Goal: Information Seeking & Learning: Learn about a topic

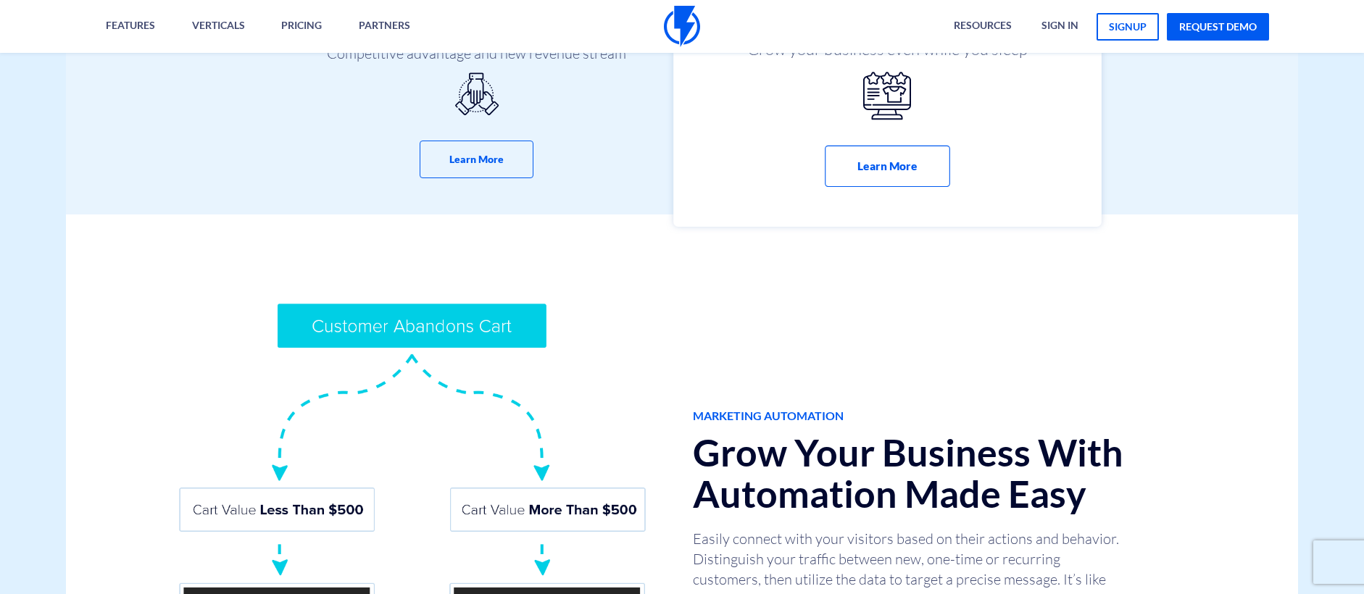
scroll to position [797, 0]
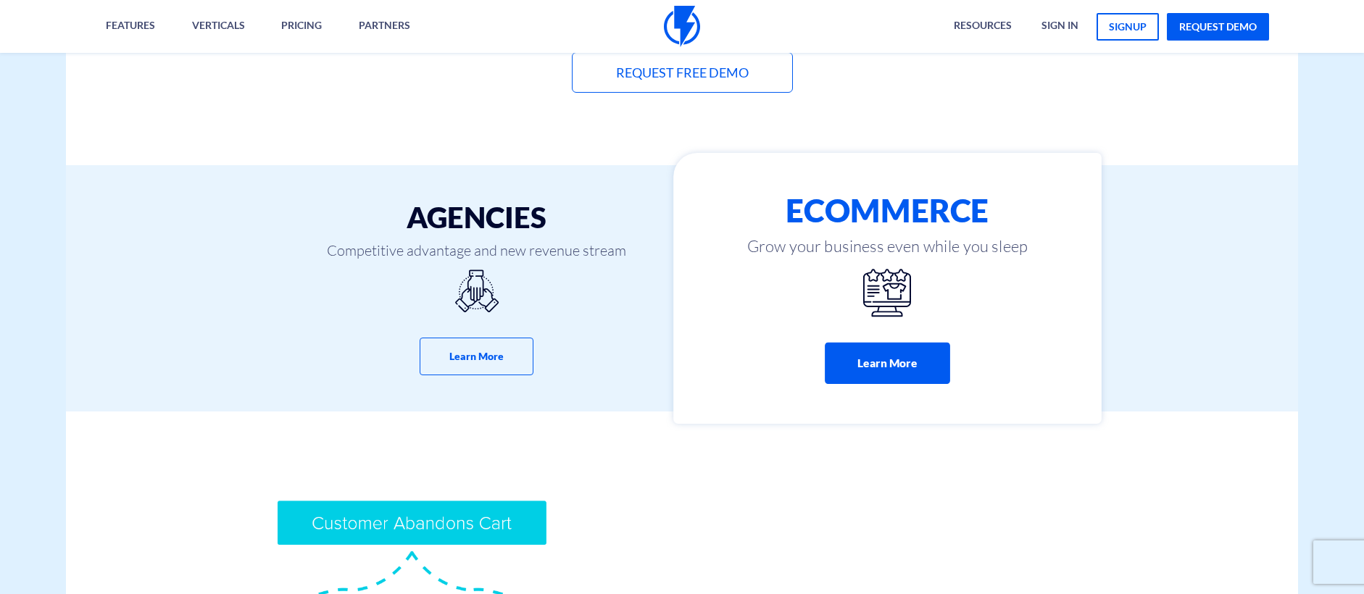
click at [908, 360] on button "Learn More" at bounding box center [887, 363] width 125 height 41
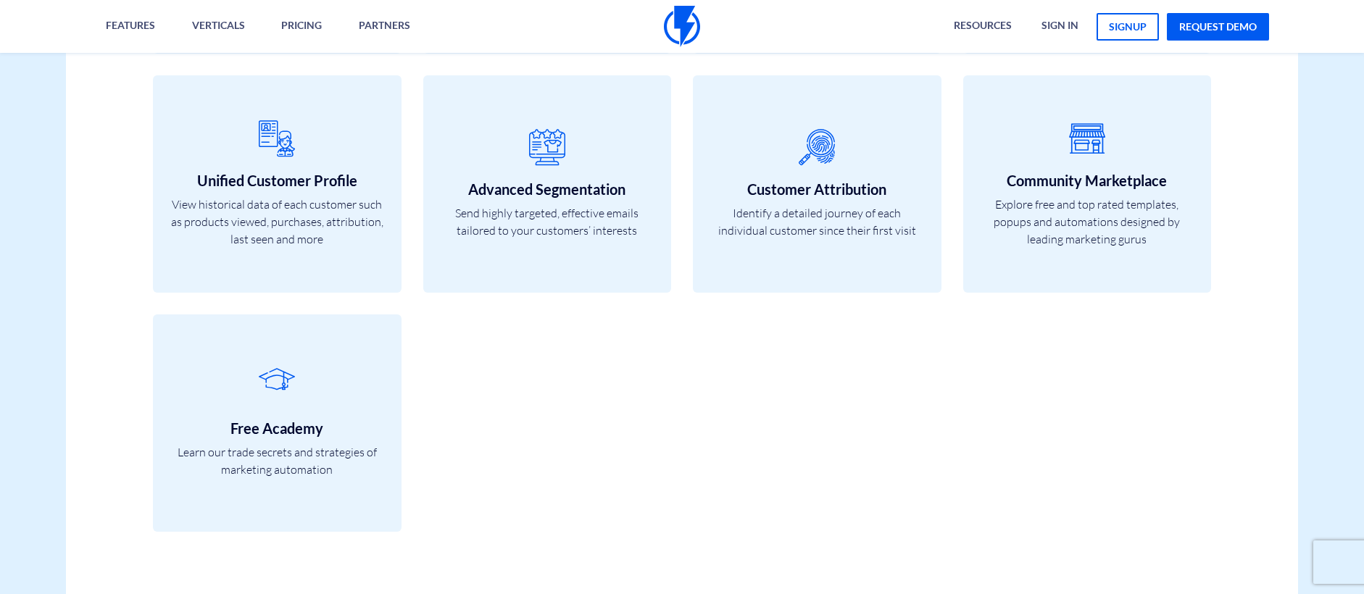
scroll to position [5509, 0]
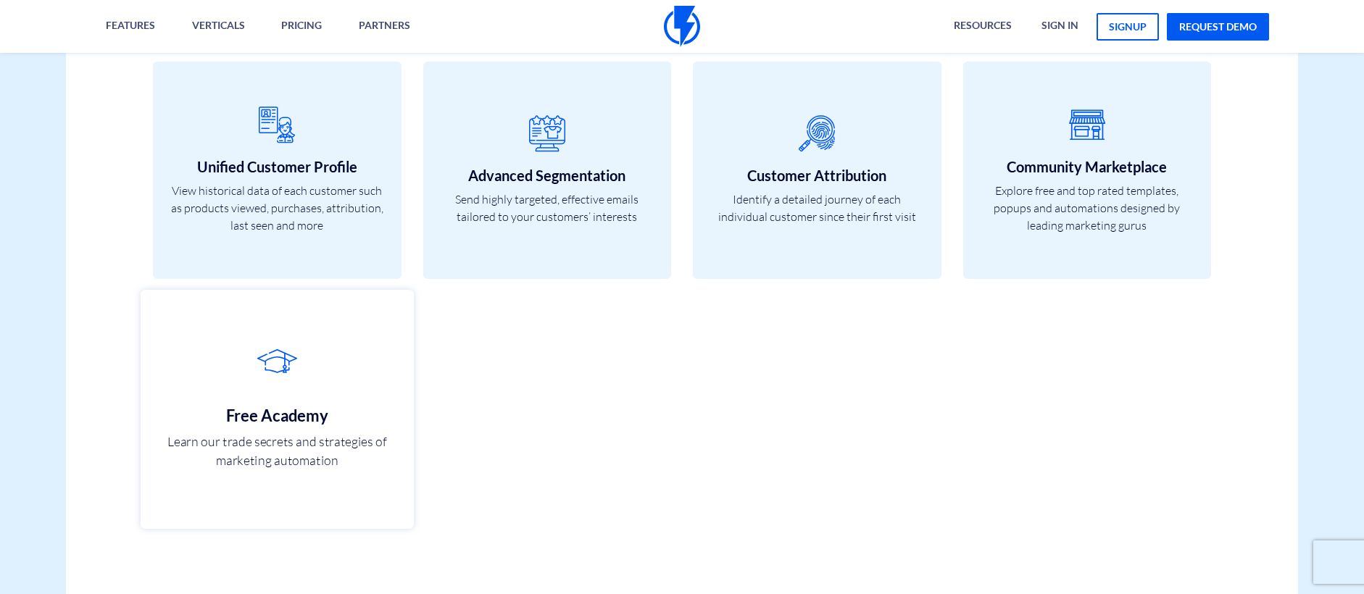
click at [346, 396] on icon at bounding box center [277, 369] width 241 height 57
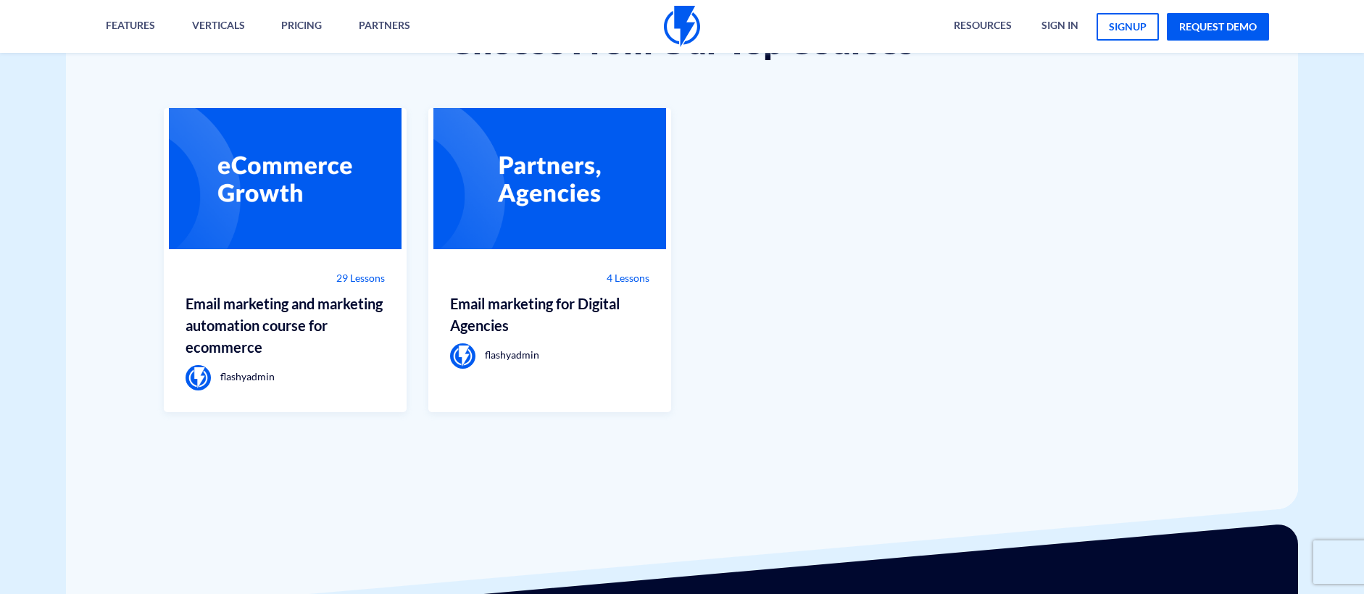
scroll to position [1087, 0]
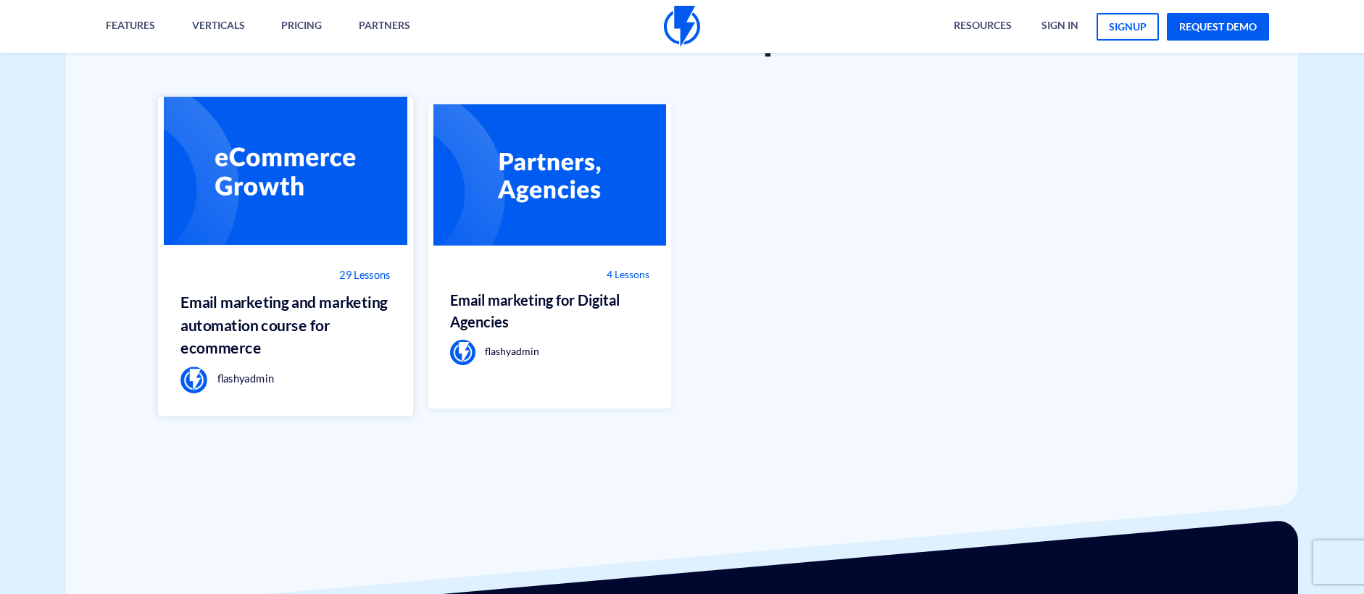
click at [317, 206] on img at bounding box center [285, 170] width 256 height 149
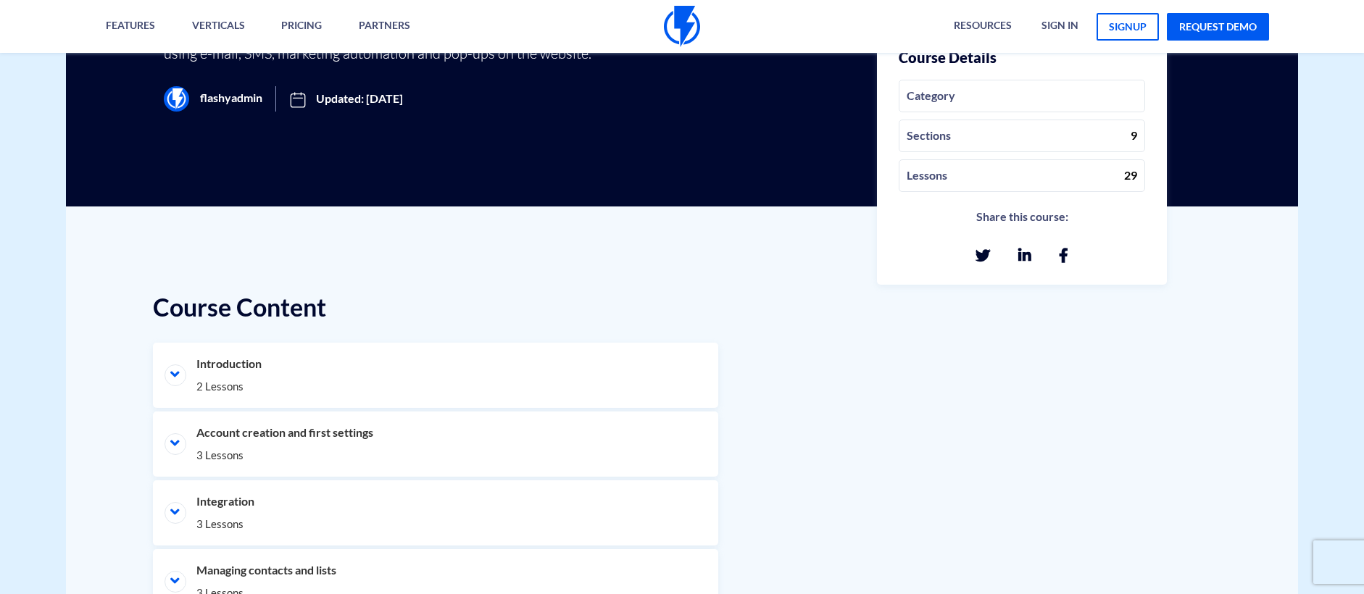
scroll to position [652, 0]
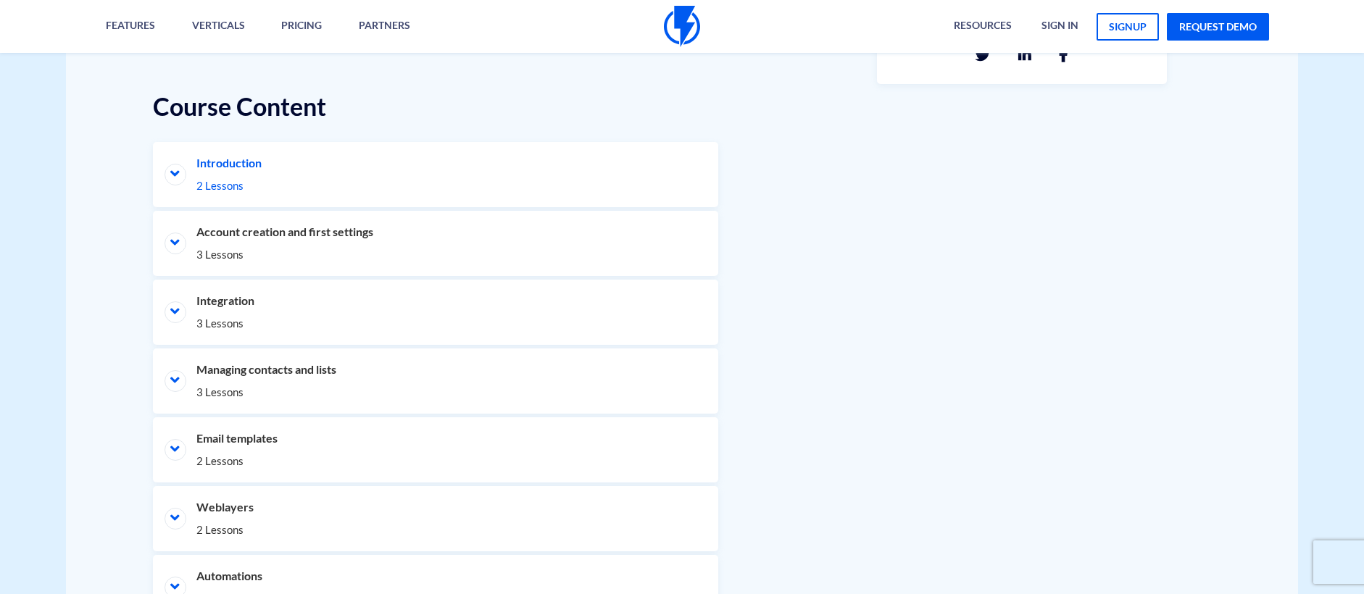
click at [181, 174] on li "Introduction 2 Lessons" at bounding box center [435, 174] width 565 height 65
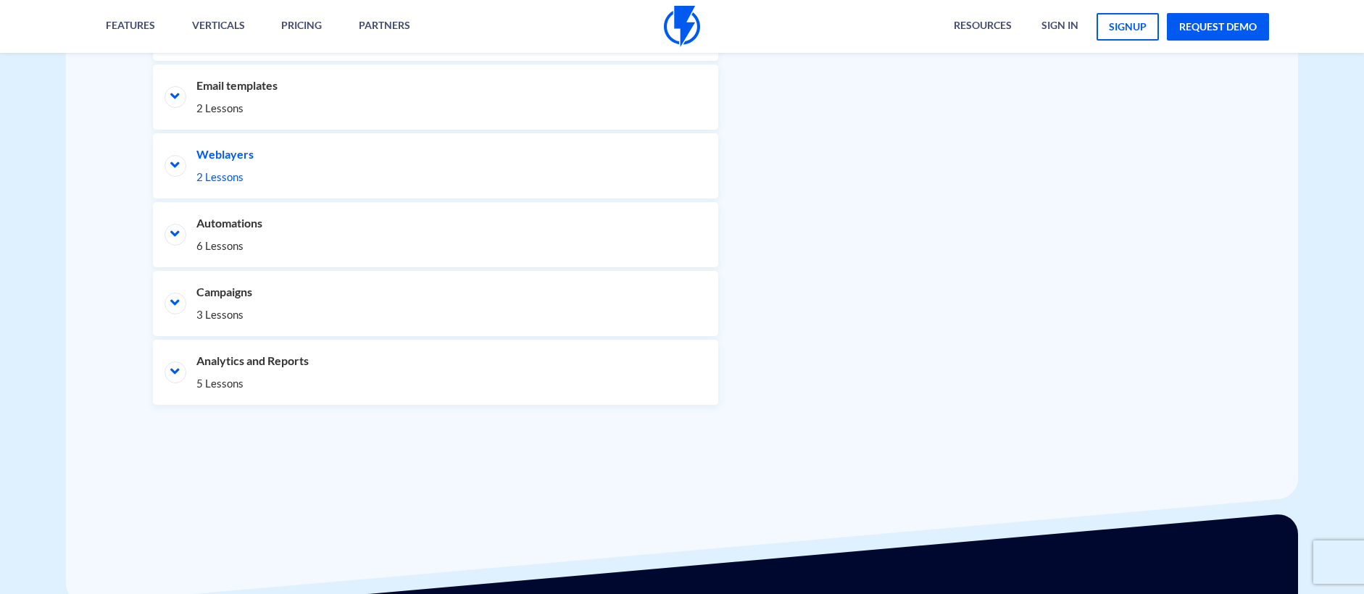
scroll to position [1160, 0]
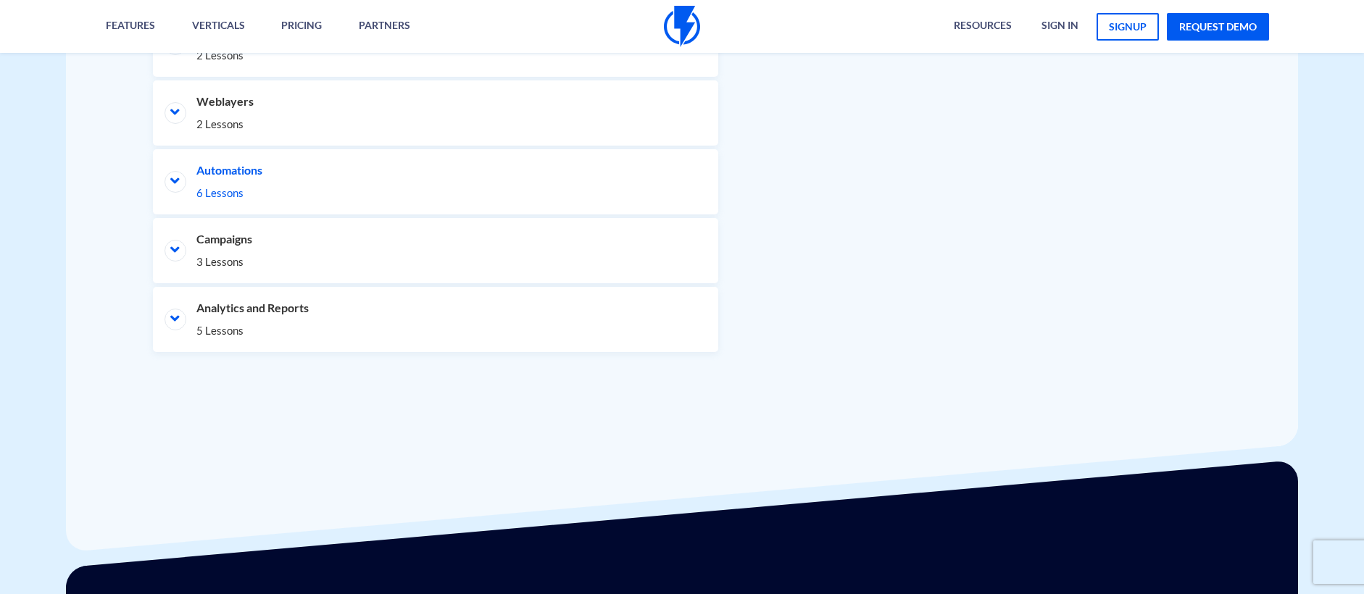
click at [174, 182] on li "Automations 6 Lessons" at bounding box center [435, 181] width 565 height 65
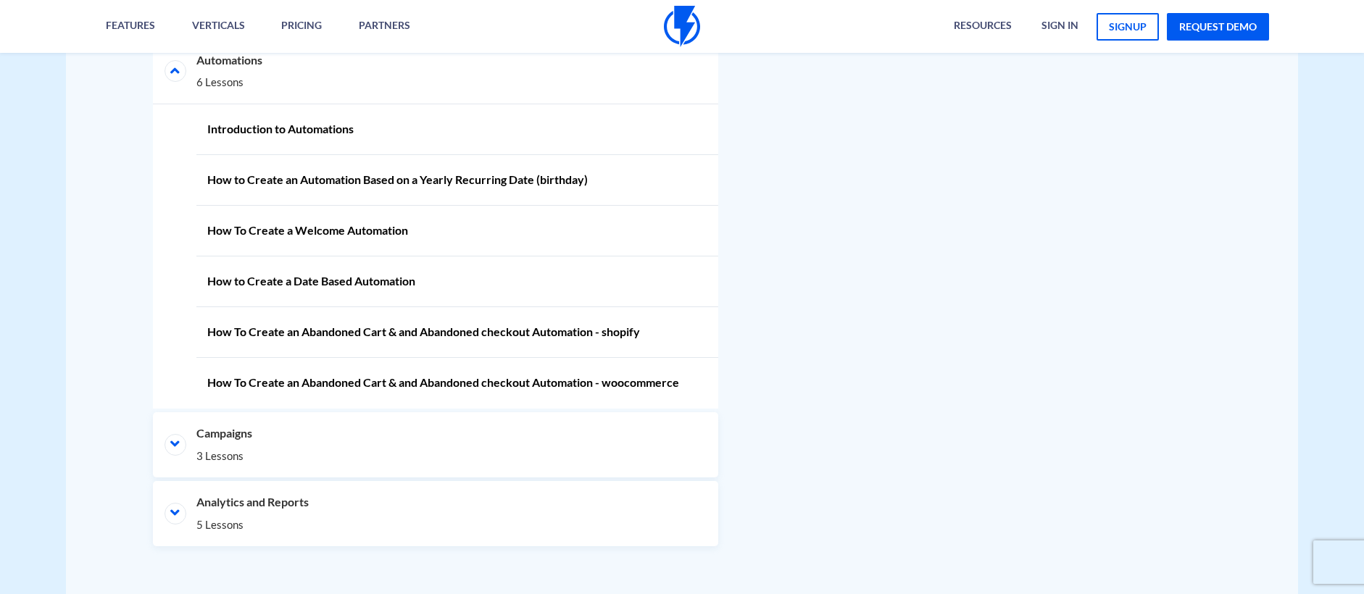
scroll to position [1319, 0]
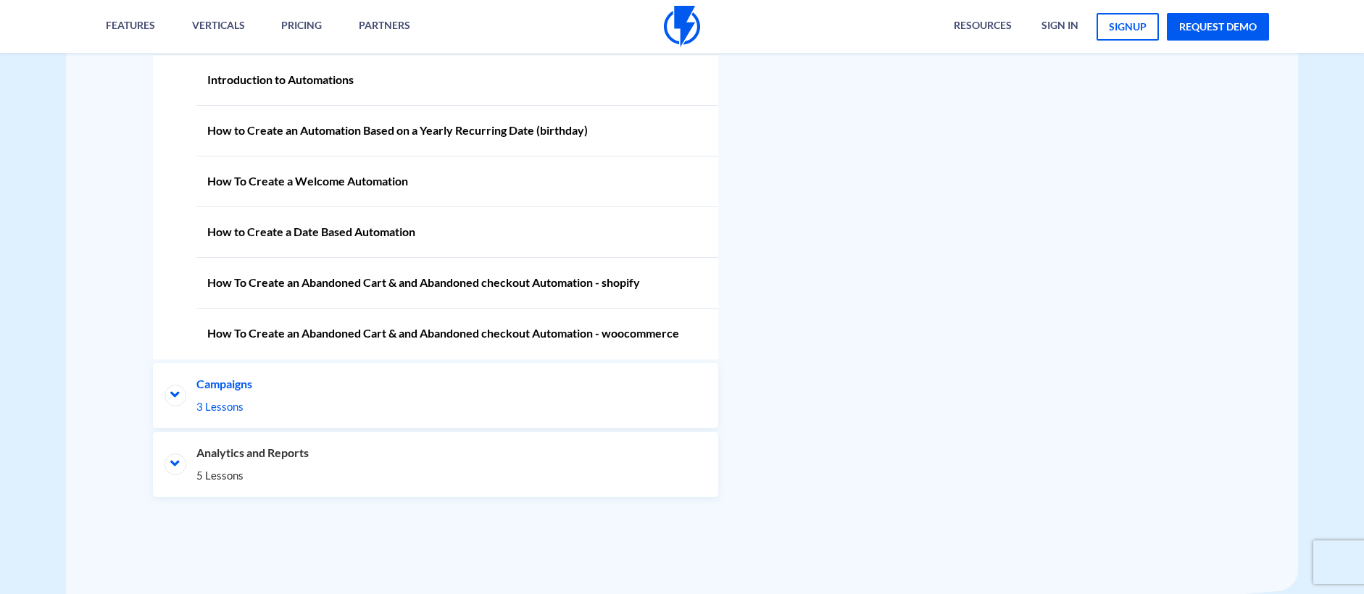
click at [177, 386] on li "Campaigns 3 Lessons" at bounding box center [435, 395] width 565 height 65
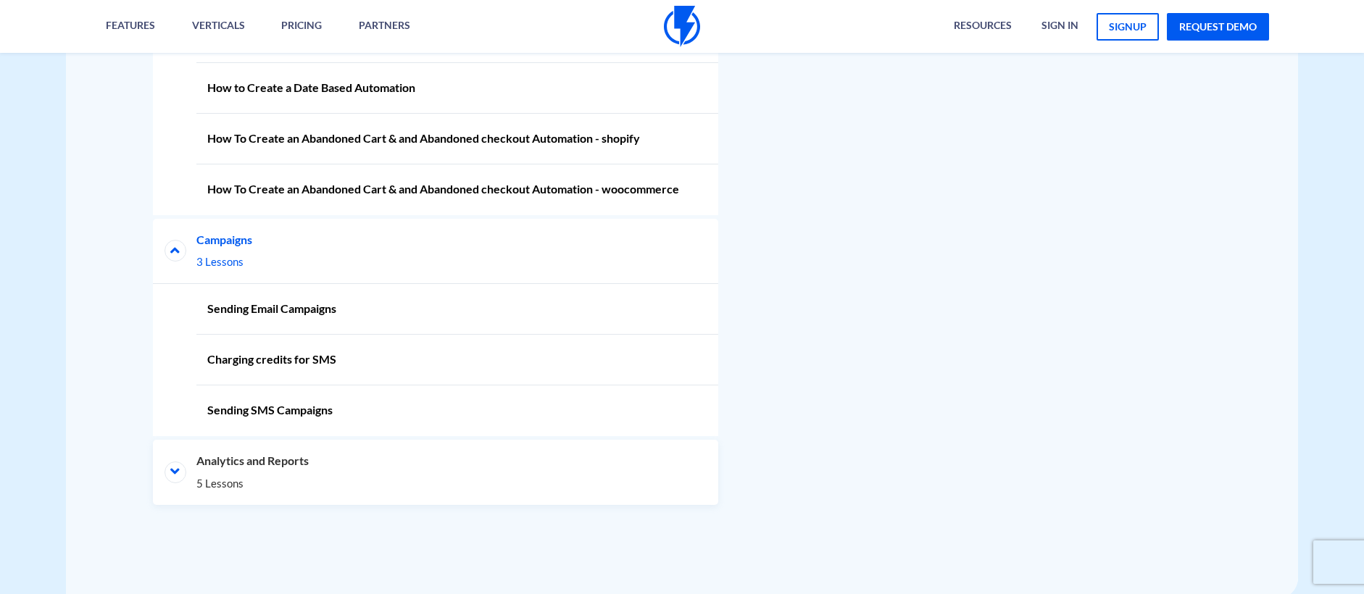
scroll to position [1471, 0]
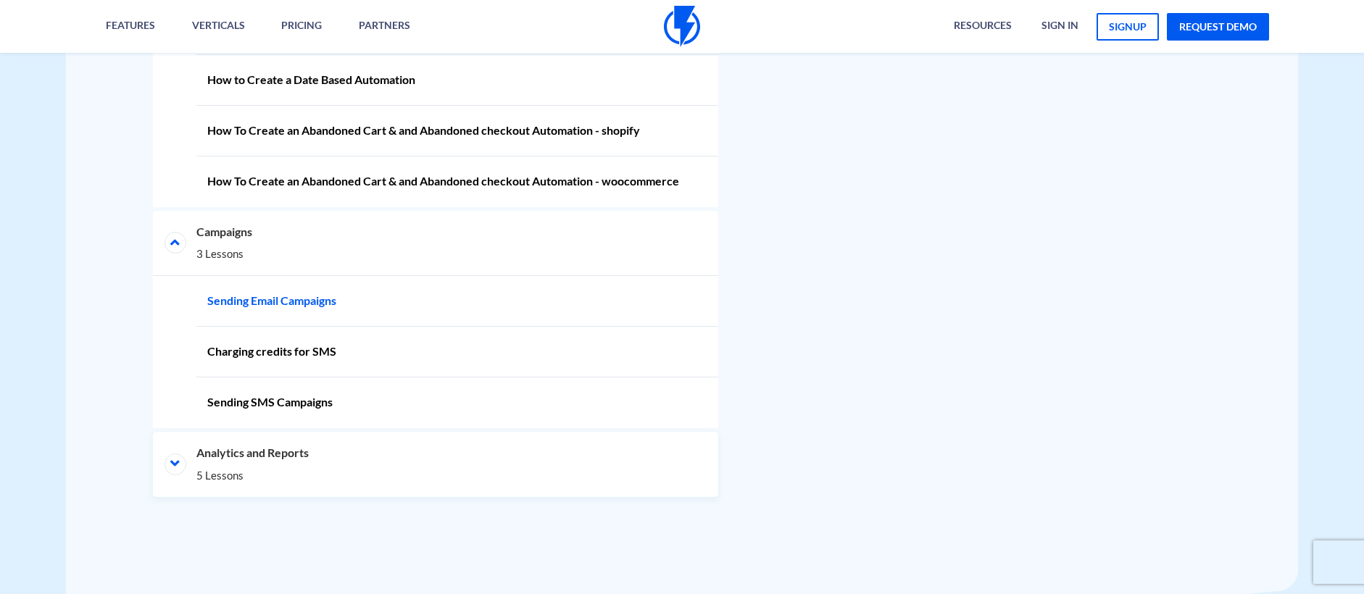
click at [299, 299] on link "Sending Email Campaigns" at bounding box center [457, 301] width 522 height 51
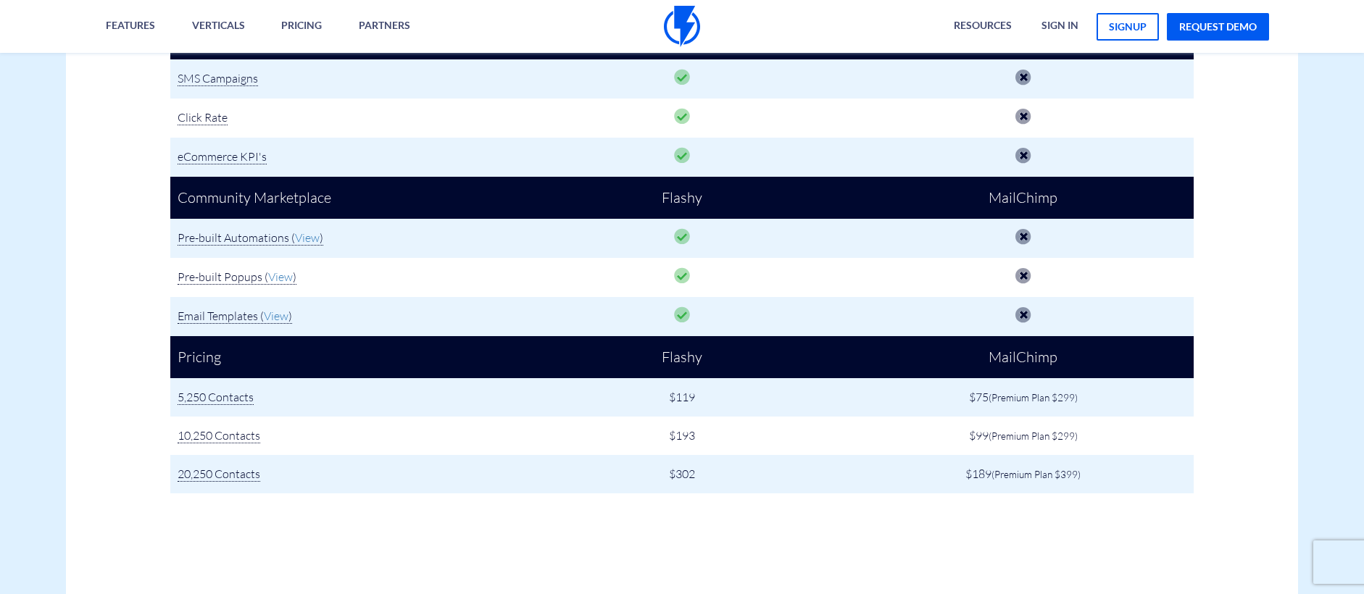
scroll to position [1592, 0]
